Goal: Transaction & Acquisition: Download file/media

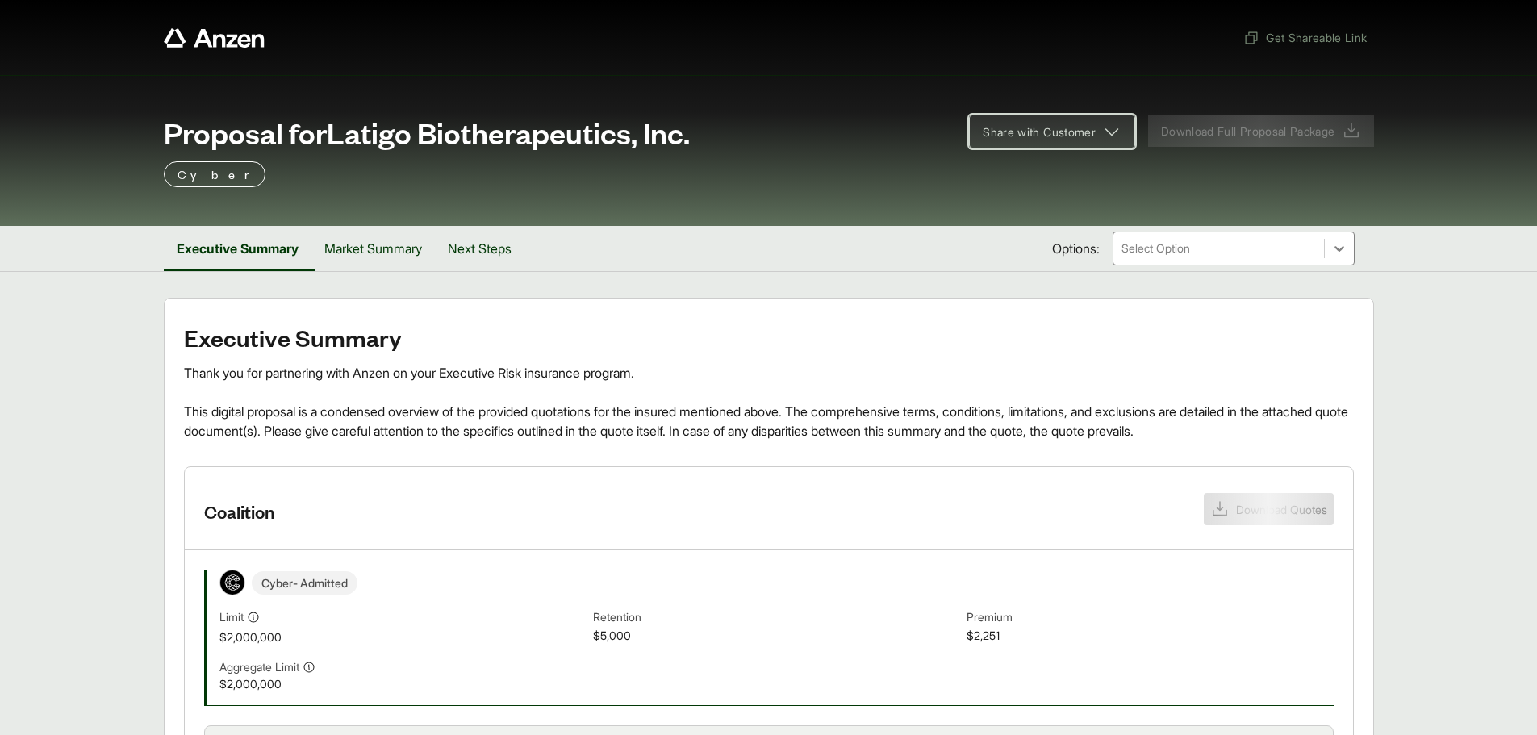
click at [1085, 132] on span "Share with Customer" at bounding box center [1039, 131] width 113 height 17
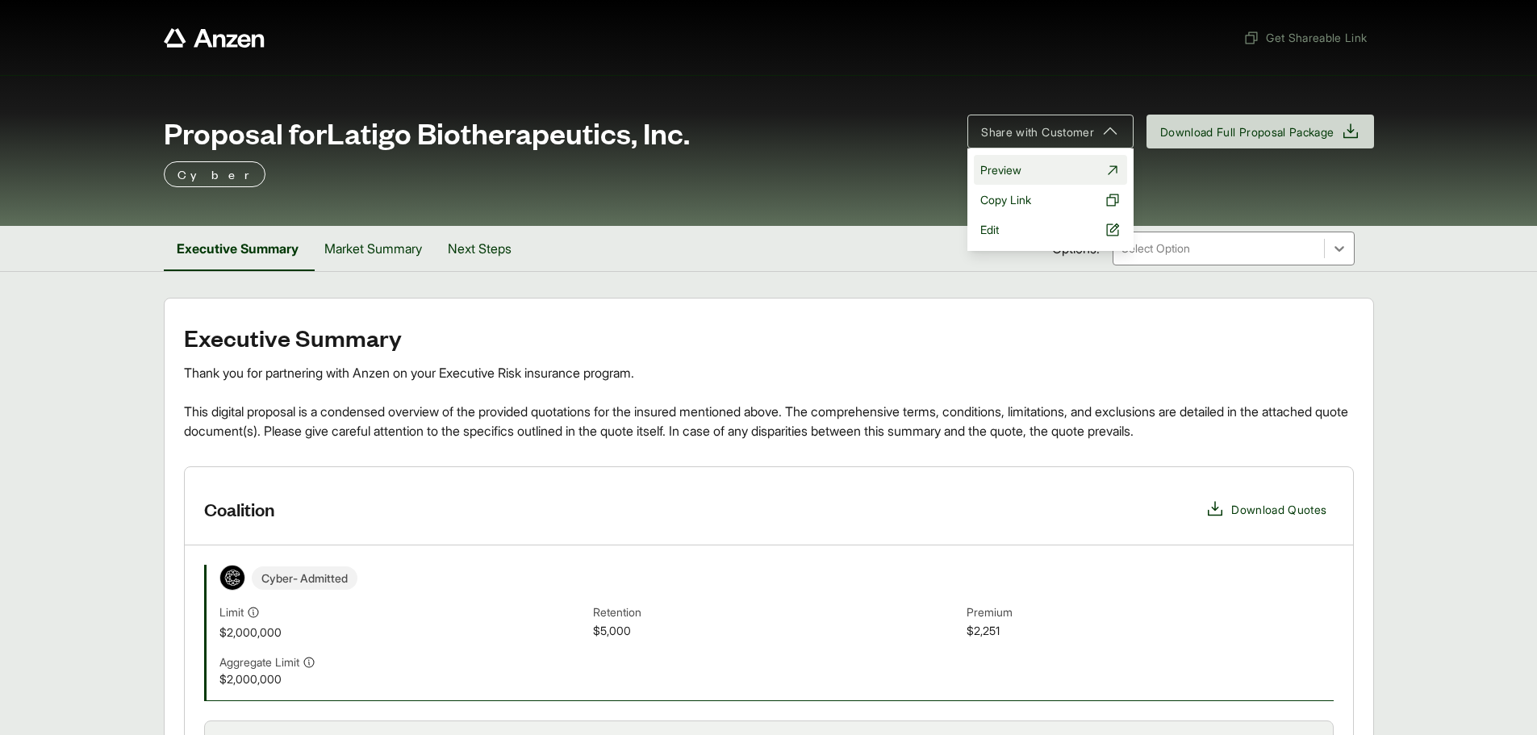
click at [1042, 164] on link "Preview" at bounding box center [1050, 170] width 153 height 30
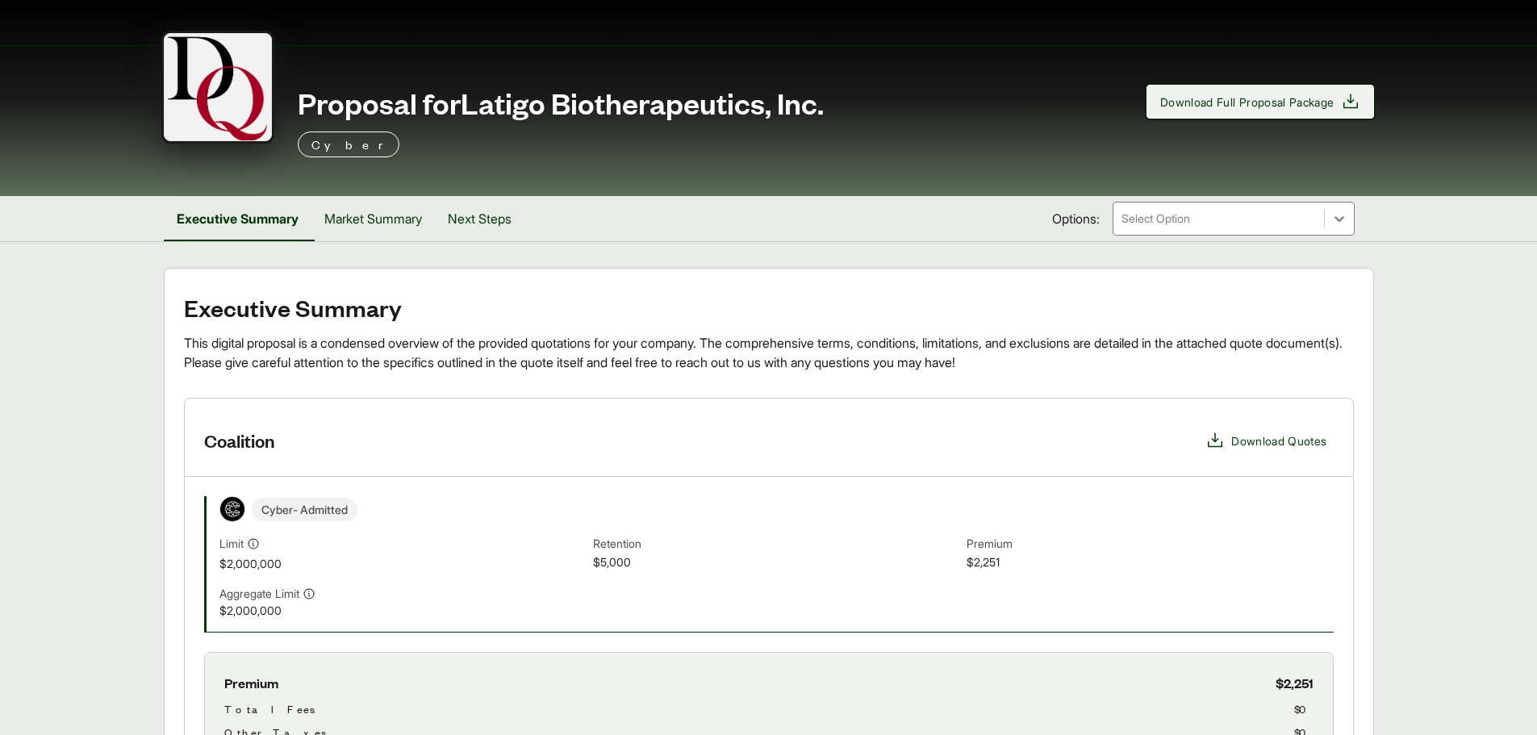
click at [1355, 95] on icon at bounding box center [1350, 101] width 19 height 19
